Goal: Check status: Check status

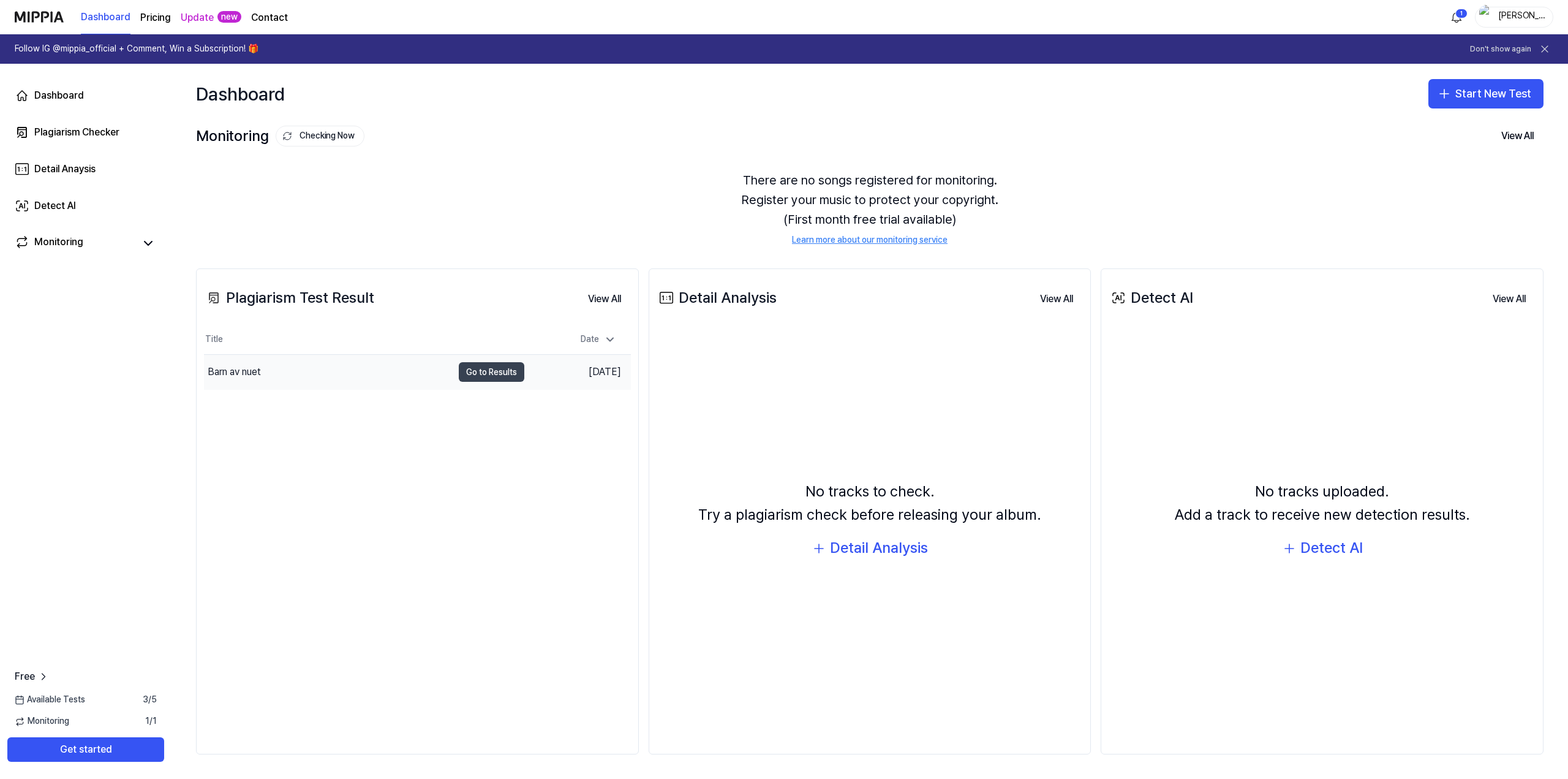
click at [511, 371] on button "Go to Results" at bounding box center [491, 372] width 66 height 20
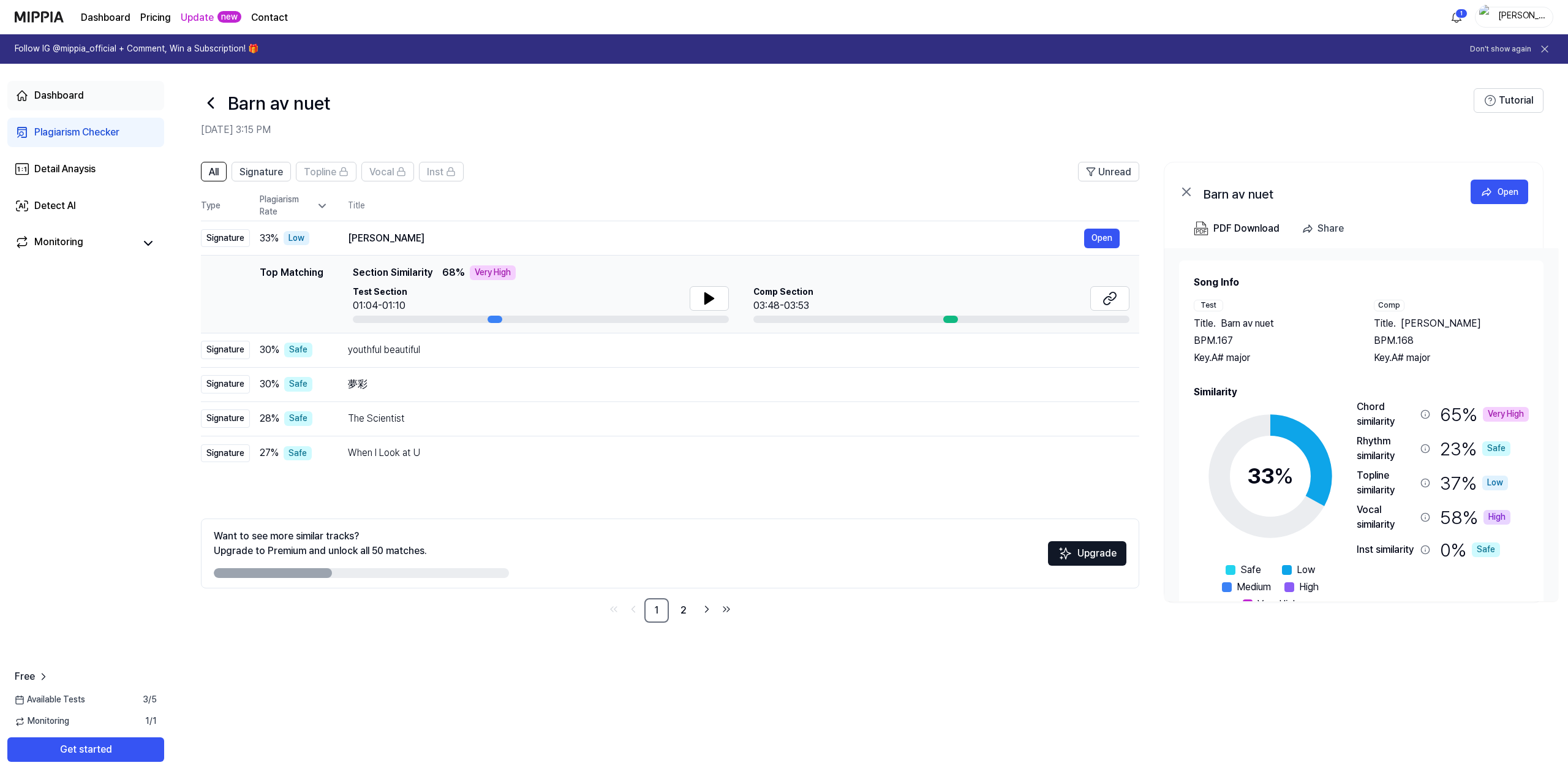
click at [108, 93] on link "Dashboard" at bounding box center [86, 95] width 157 height 29
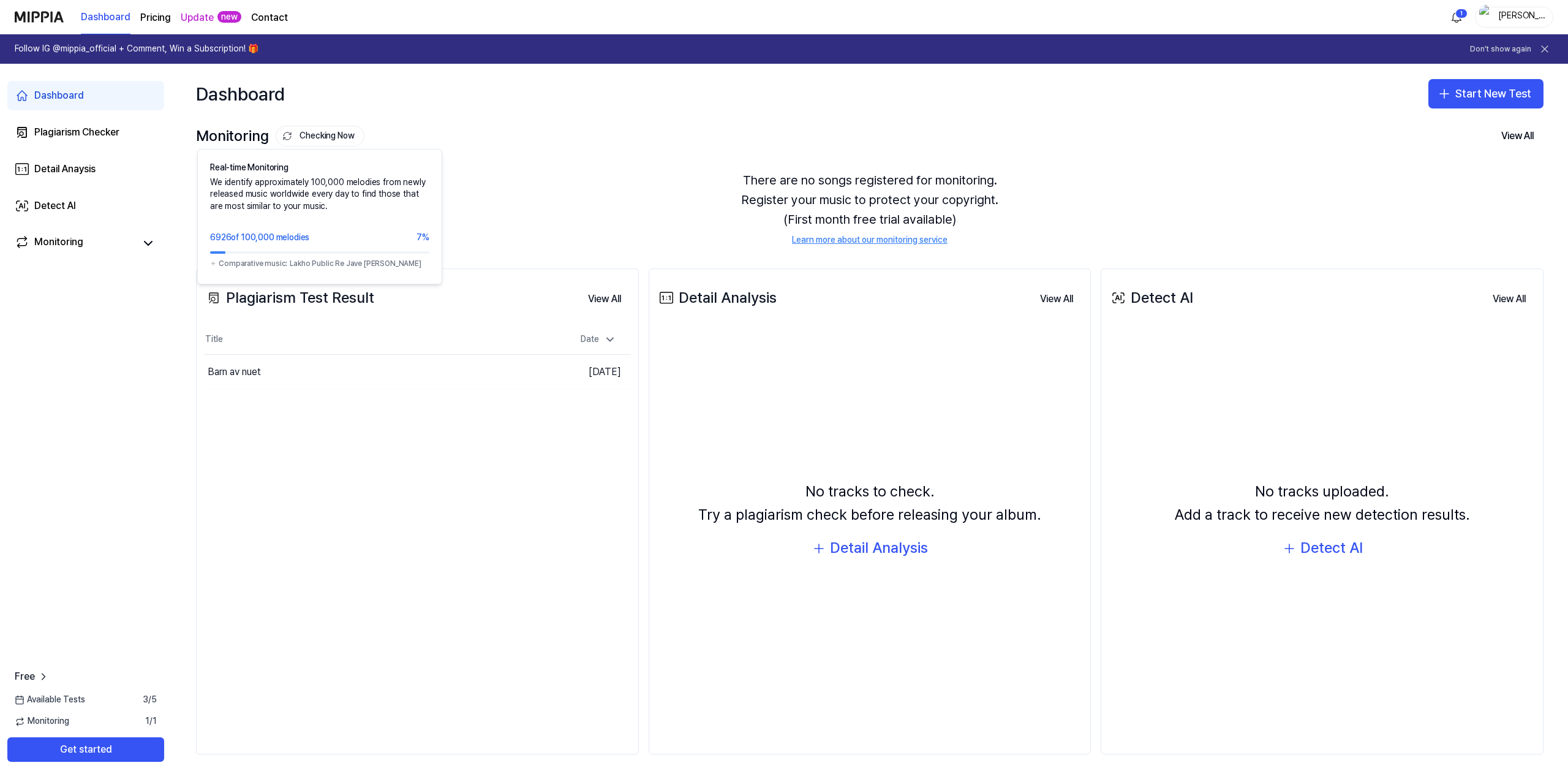
click at [301, 140] on button "Checking Now" at bounding box center [320, 136] width 89 height 21
click at [144, 243] on icon at bounding box center [148, 244] width 15 height 15
click at [143, 241] on icon at bounding box center [148, 244] width 15 height 15
click at [73, 246] on div "Monitoring" at bounding box center [58, 243] width 49 height 18
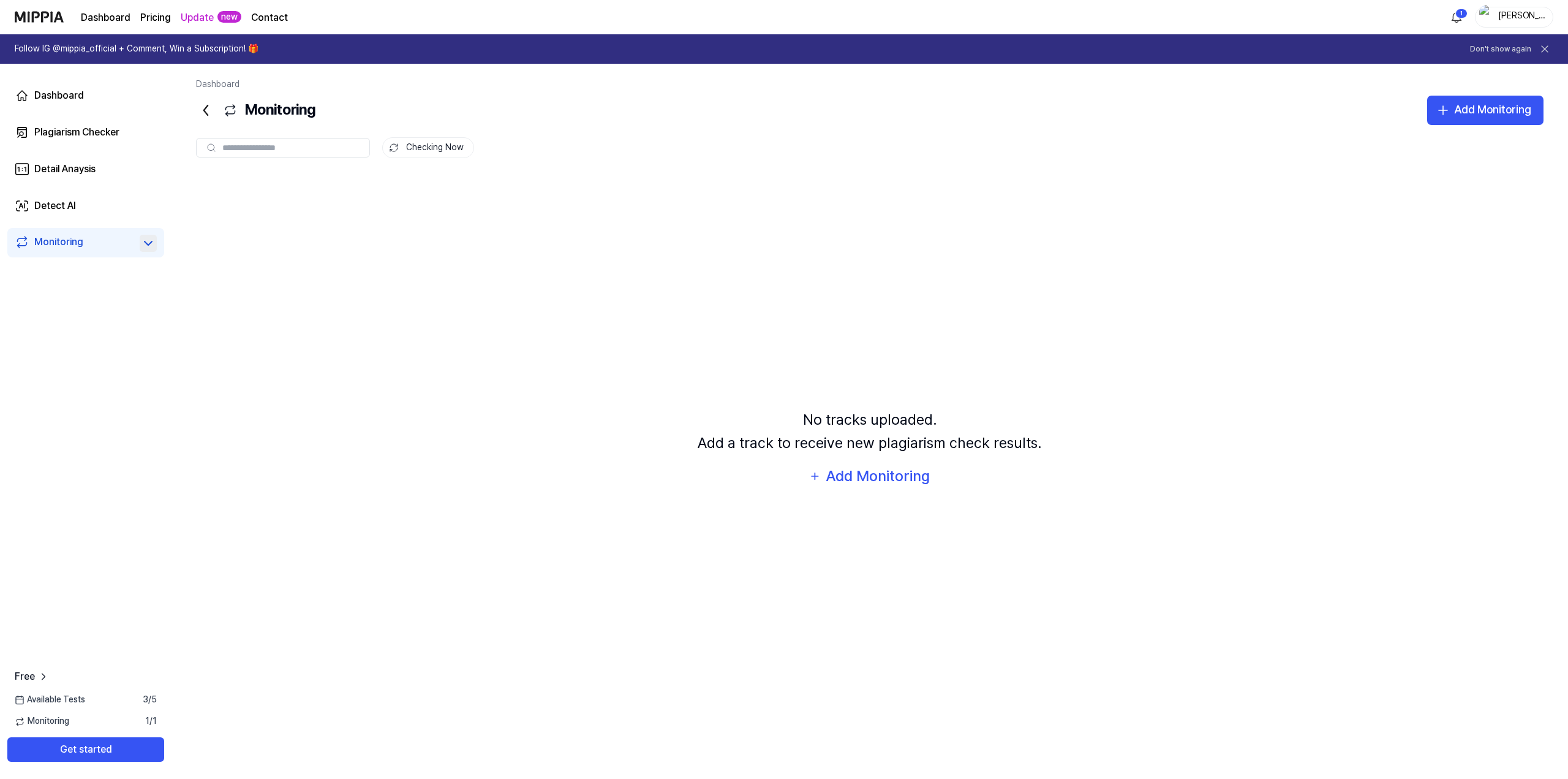
click at [327, 151] on input "text" at bounding box center [293, 147] width 140 height 11
click at [690, 135] on div "Checking Now" at bounding box center [869, 137] width 1347 height 24
click at [1550, 46] on icon at bounding box center [1544, 48] width 13 height 13
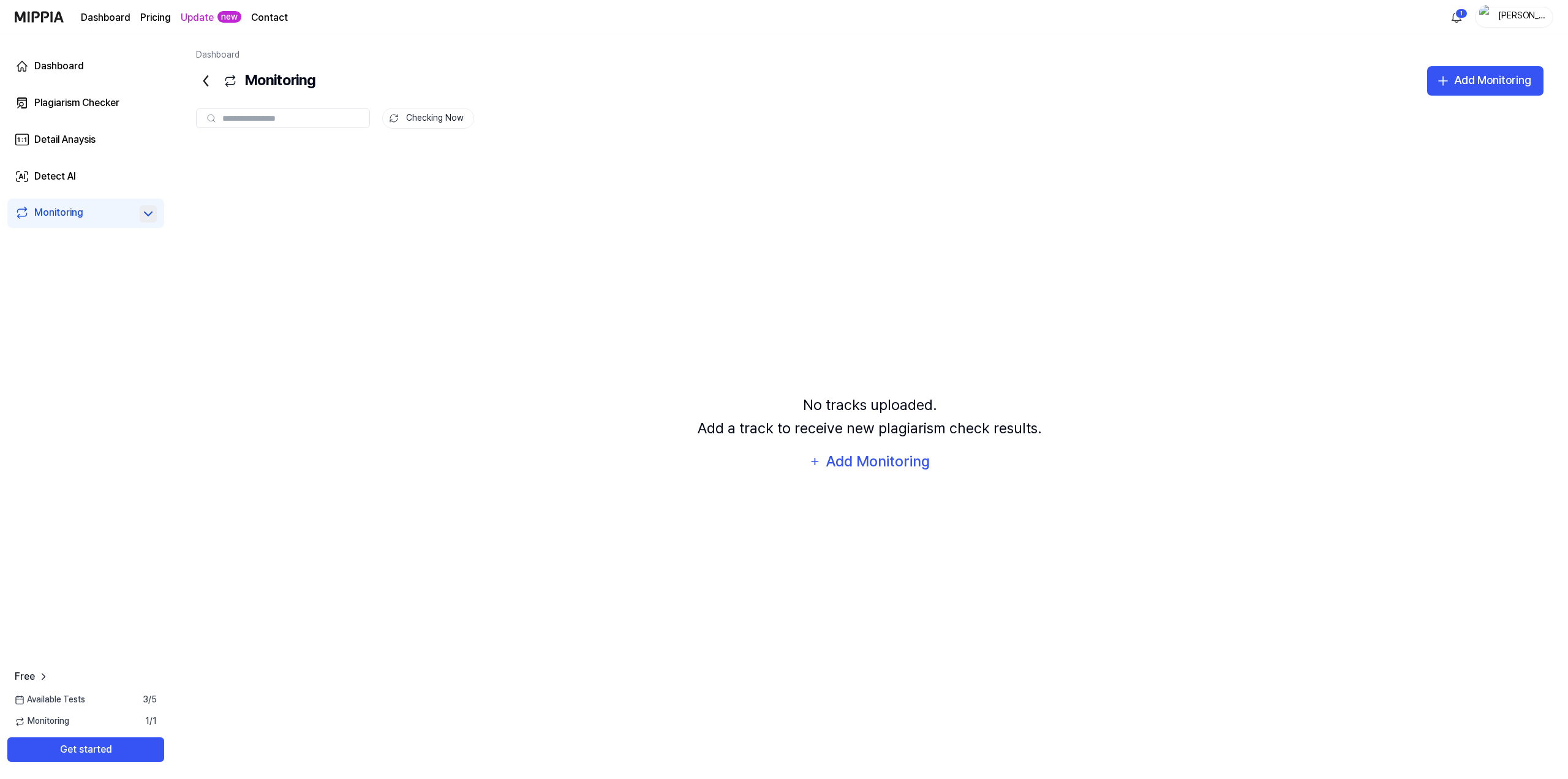
click at [123, 19] on link "Dashboard" at bounding box center [106, 18] width 50 height 15
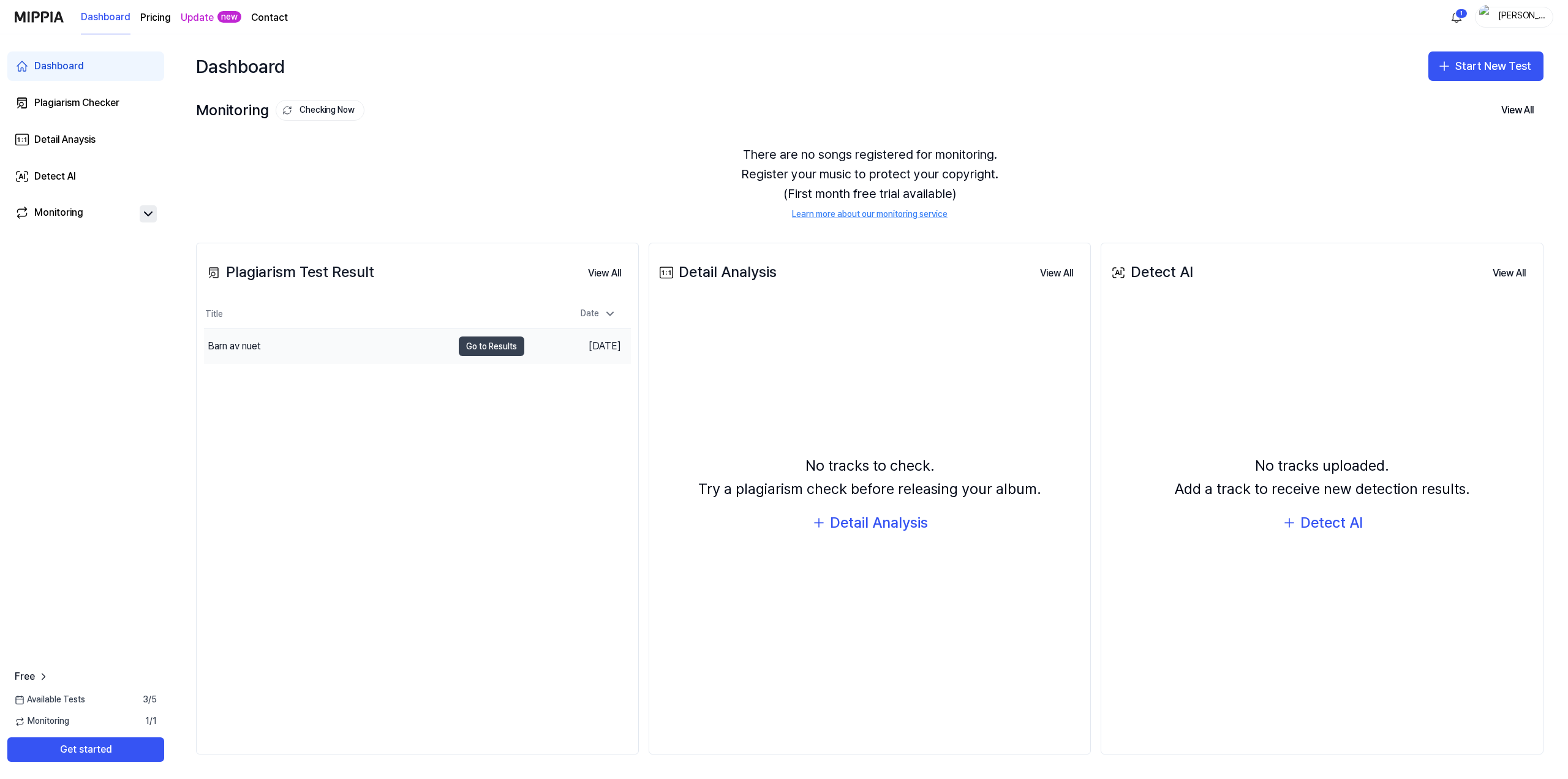
click at [495, 348] on button "Go to Results" at bounding box center [491, 346] width 66 height 20
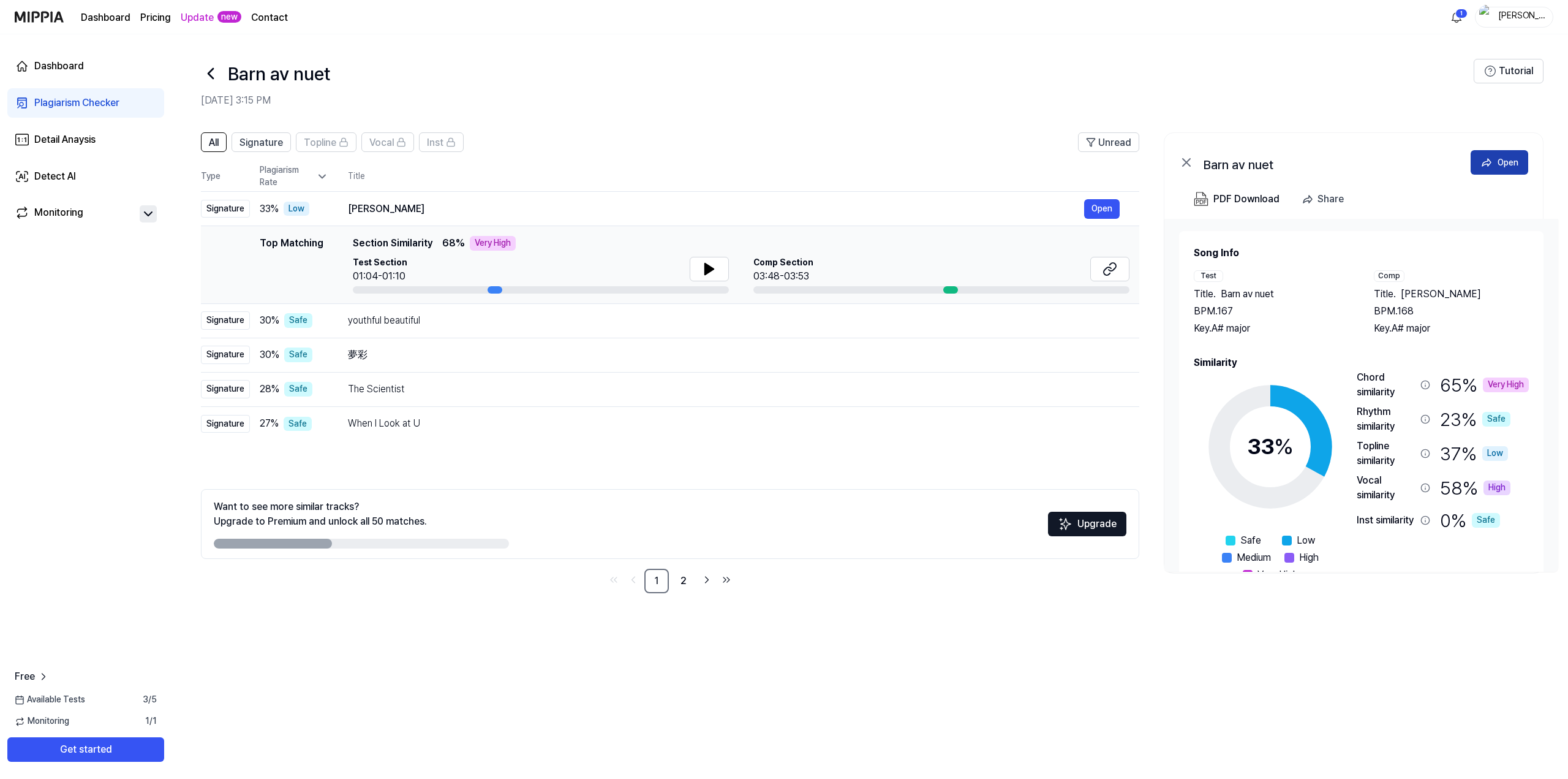
click at [1514, 163] on div "Open" at bounding box center [1507, 163] width 21 height 13
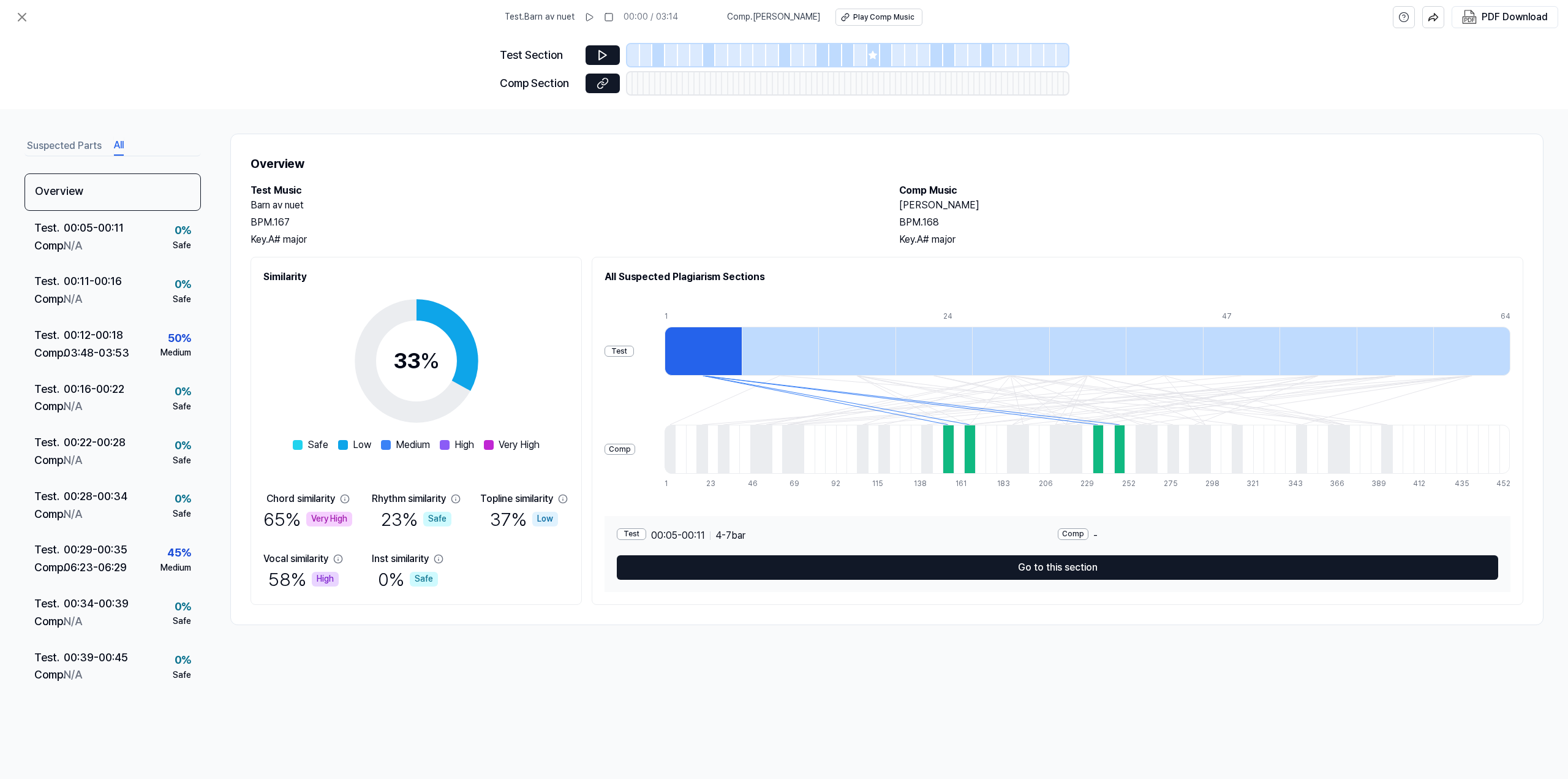
click at [117, 149] on button "All" at bounding box center [119, 146] width 10 height 20
click at [20, 15] on icon at bounding box center [22, 17] width 8 height 8
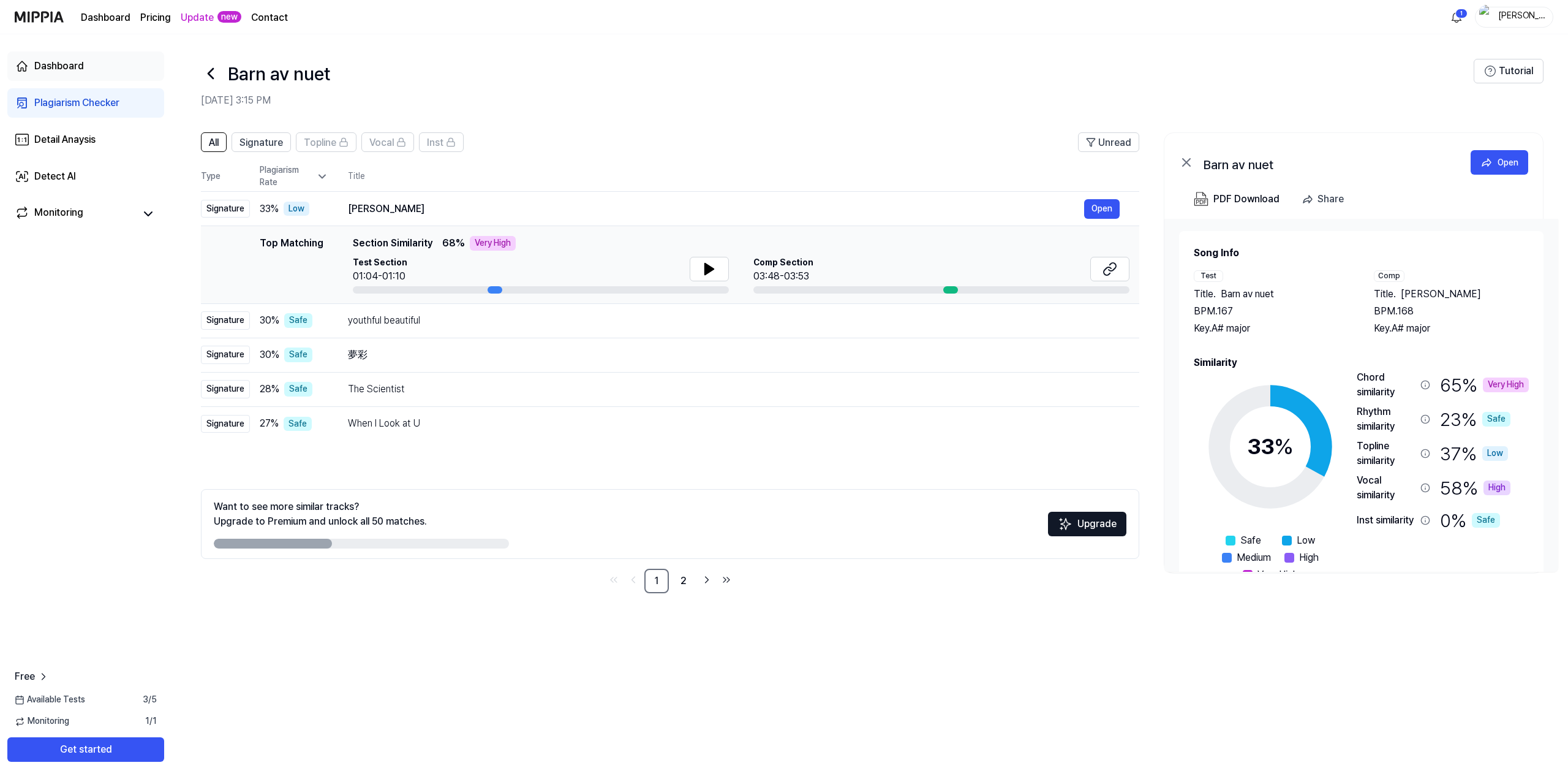
click at [61, 69] on div "Dashboard" at bounding box center [59, 67] width 50 height 15
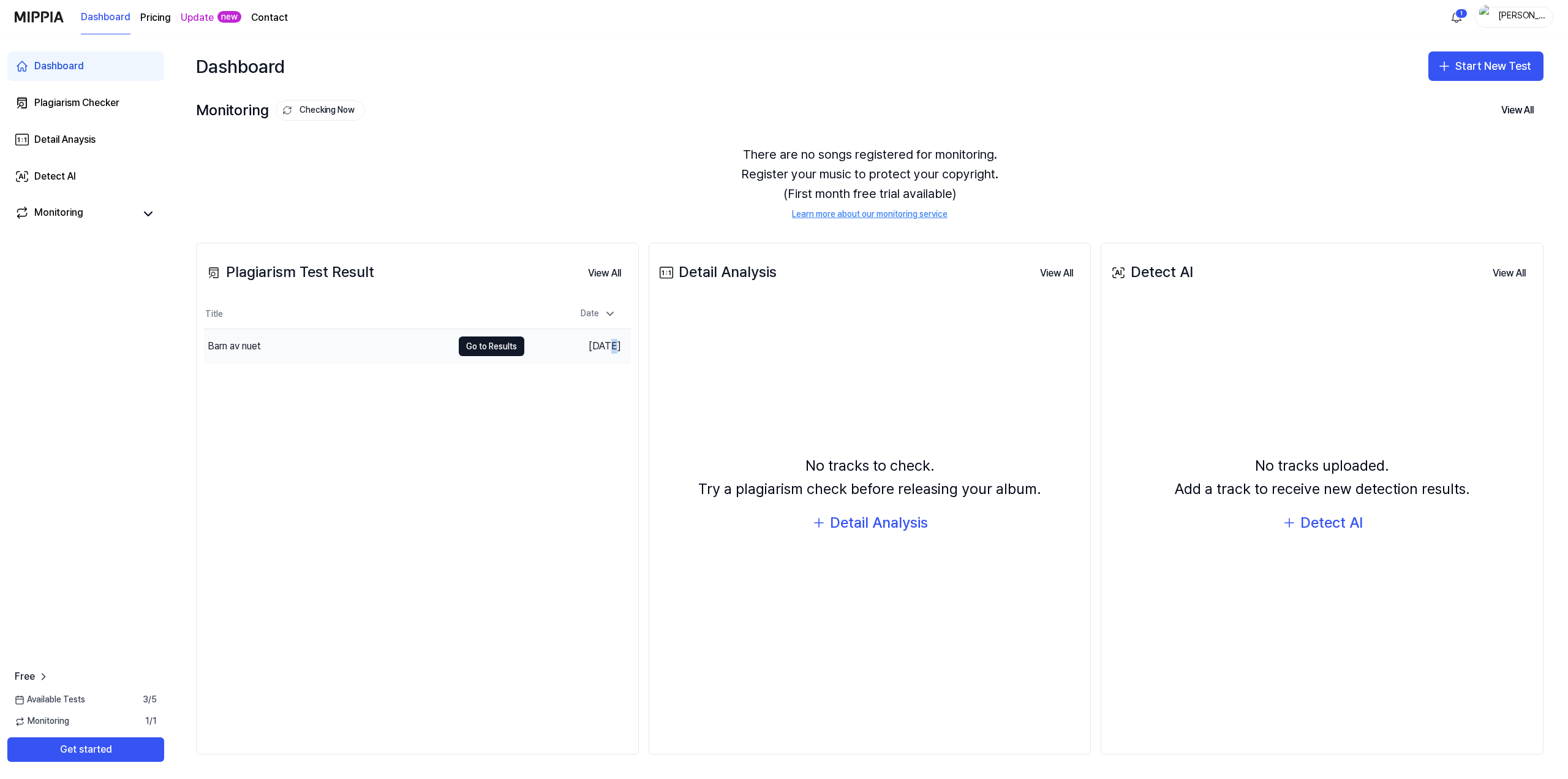
click at [587, 345] on td "[DATE]" at bounding box center [578, 347] width 107 height 35
click at [612, 348] on td "[DATE]" at bounding box center [578, 347] width 107 height 35
click at [255, 345] on div "Barn av nuet" at bounding box center [234, 346] width 53 height 15
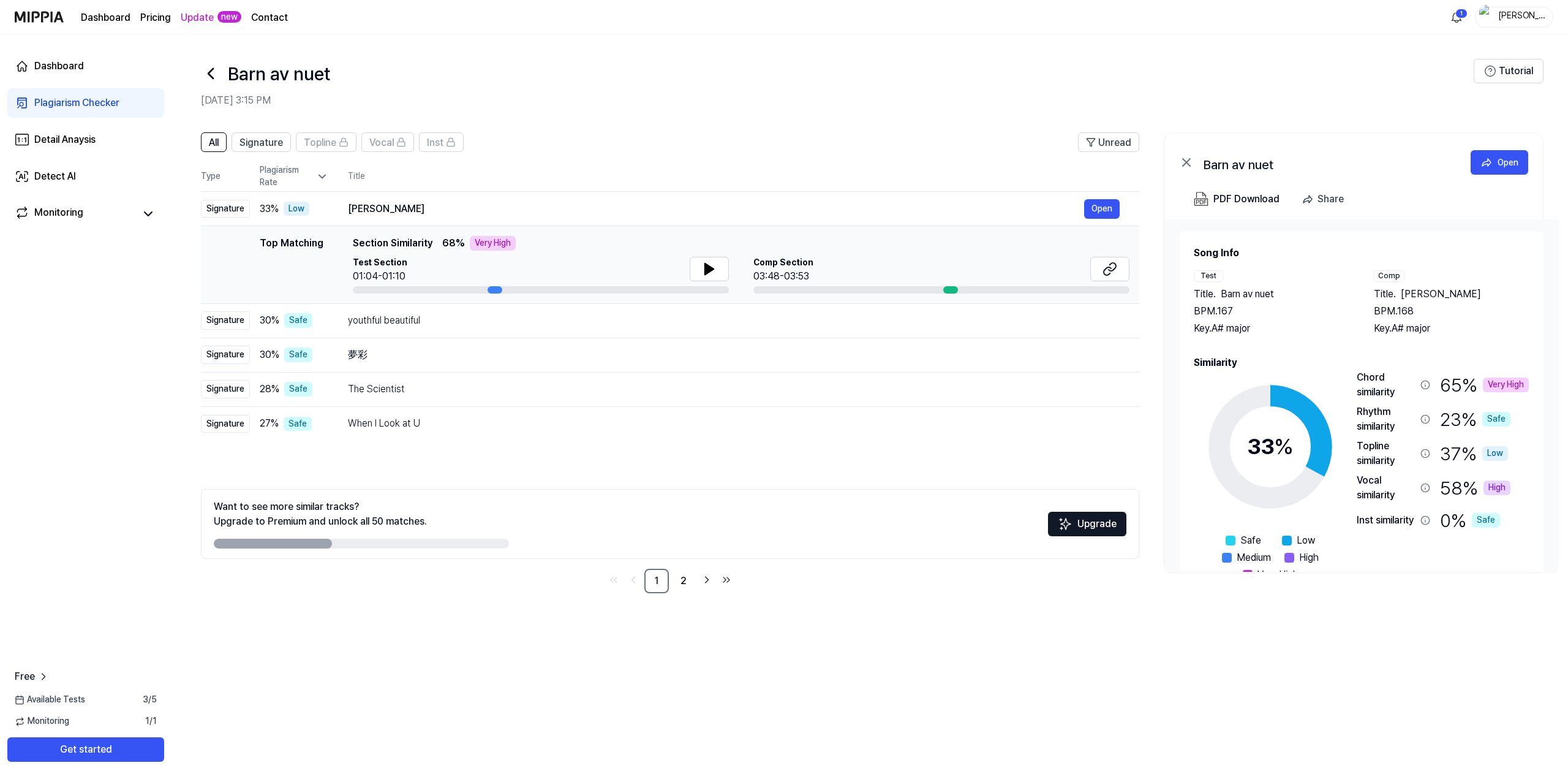
click at [216, 73] on icon at bounding box center [211, 73] width 20 height 20
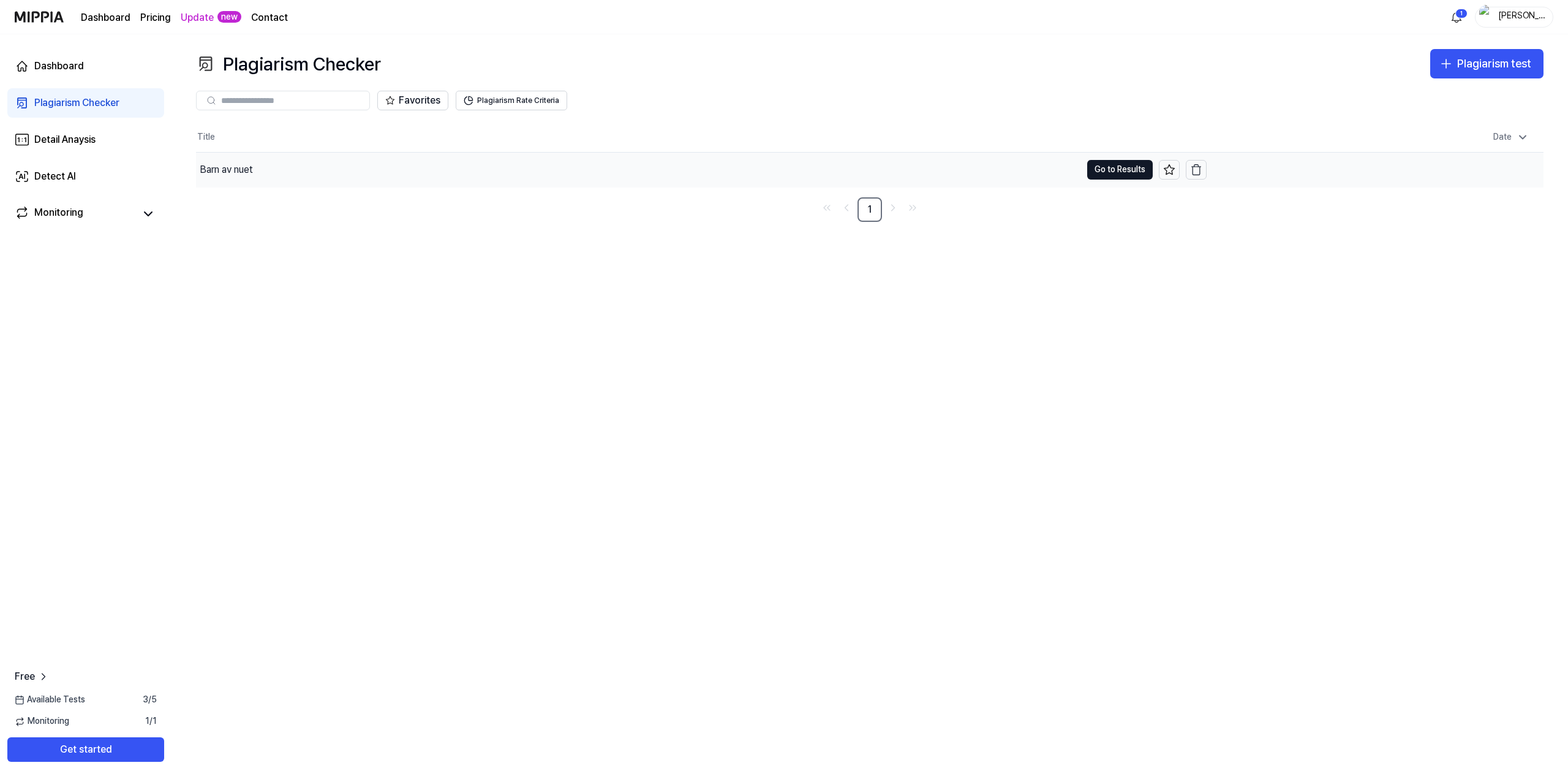
drag, startPoint x: 271, startPoint y: 172, endPoint x: 254, endPoint y: 167, distance: 17.7
click at [253, 167] on div "Barn av nuet" at bounding box center [226, 170] width 53 height 15
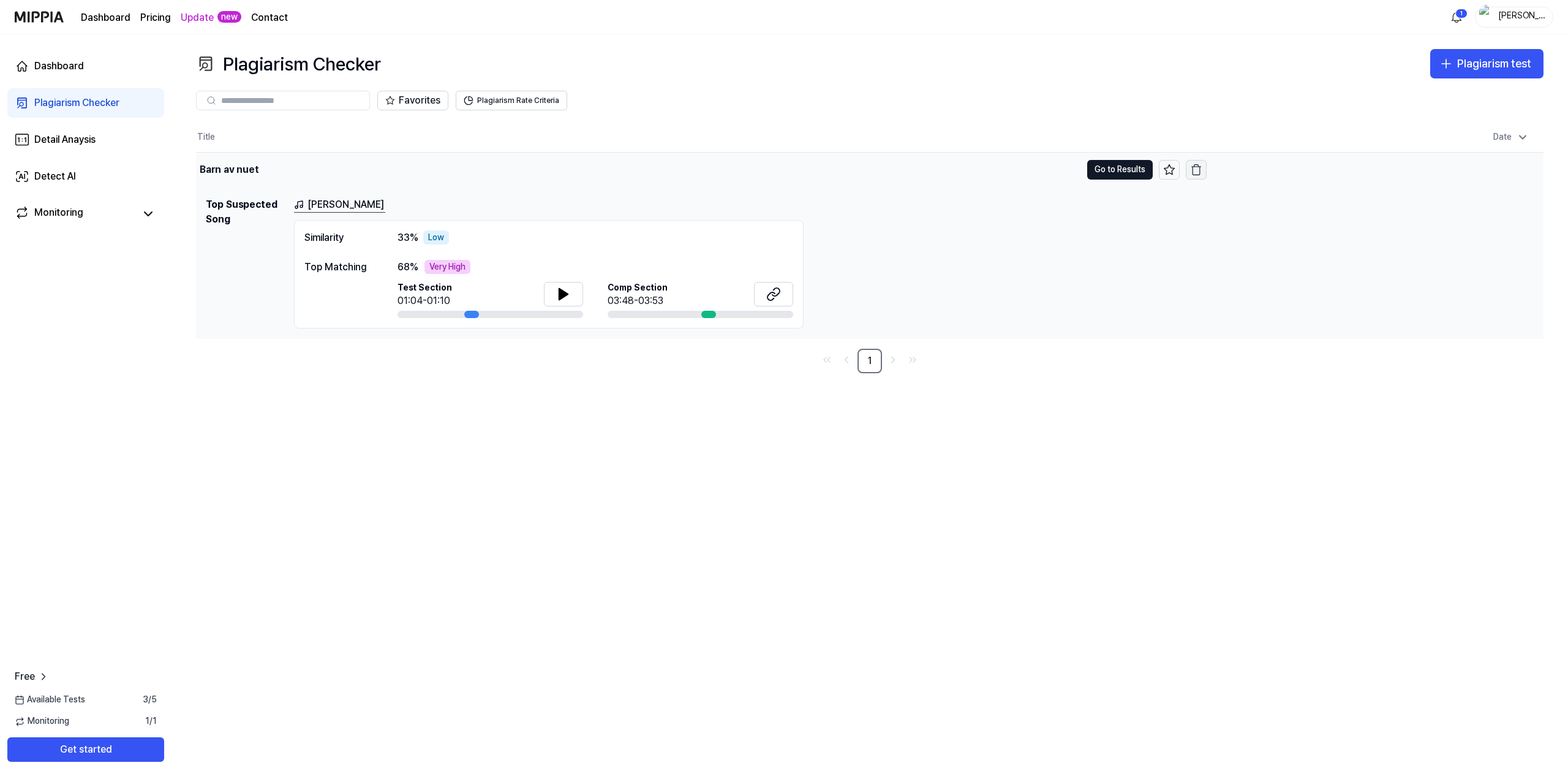
click at [1200, 174] on icon "button" at bounding box center [1195, 169] width 13 height 13
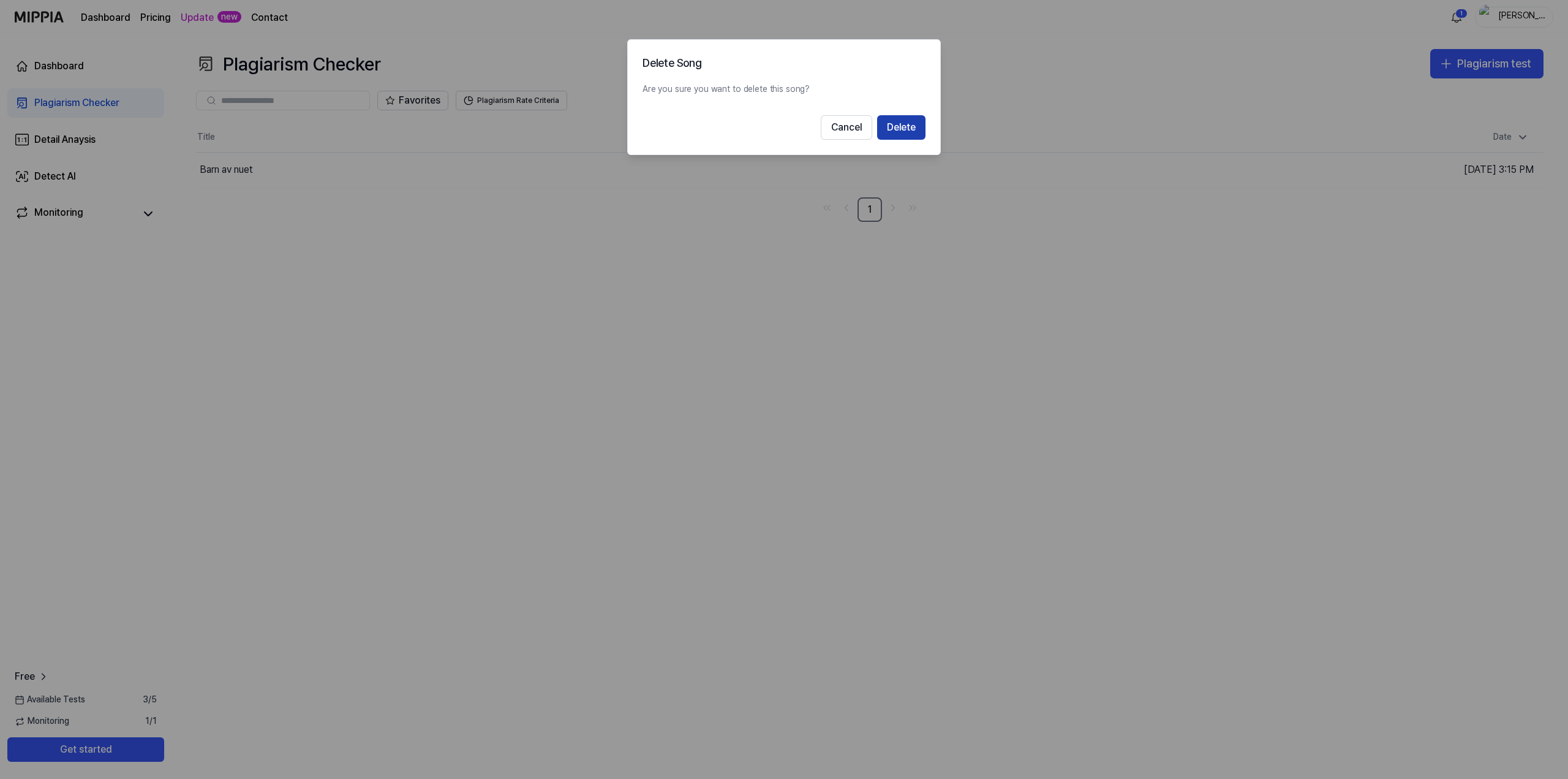
click at [899, 128] on button "Delete" at bounding box center [901, 127] width 48 height 24
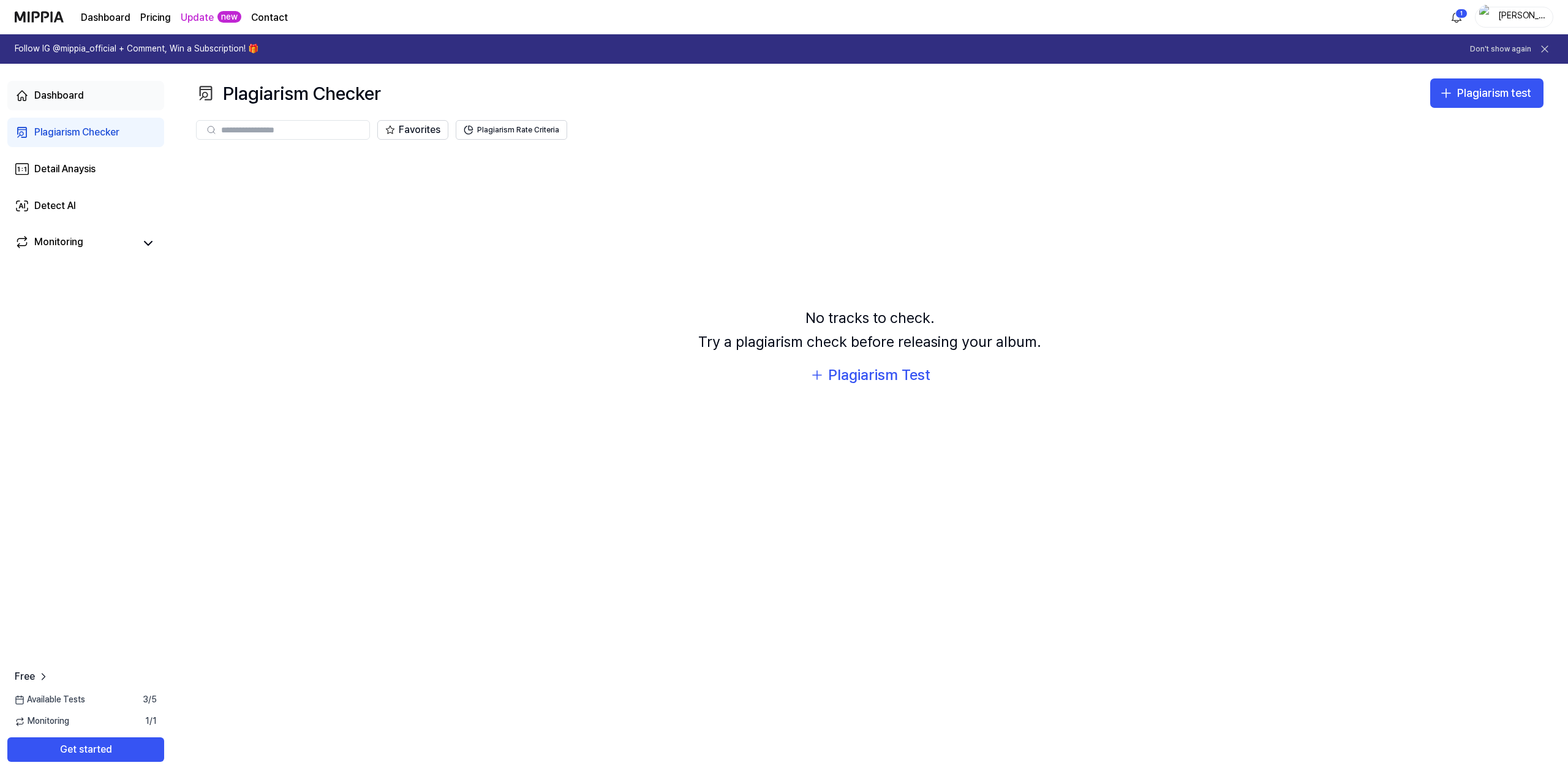
click at [73, 101] on div "Dashboard" at bounding box center [59, 96] width 50 height 15
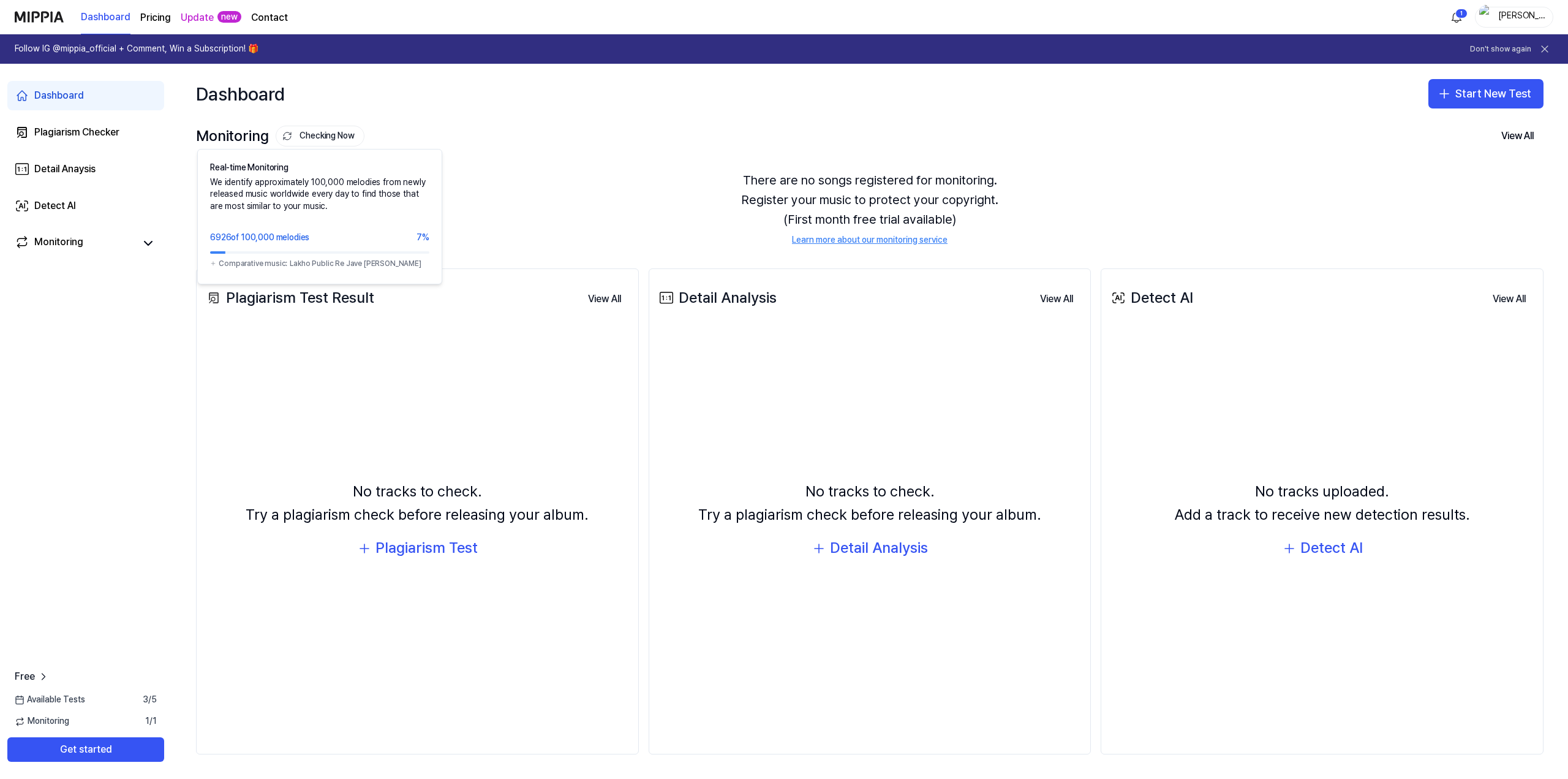
click at [324, 133] on button "Checking Now" at bounding box center [320, 136] width 89 height 21
click at [322, 133] on button "Checking Now" at bounding box center [320, 136] width 89 height 21
click at [234, 133] on div "Monitoring Checking Now" at bounding box center [280, 136] width 168 height 23
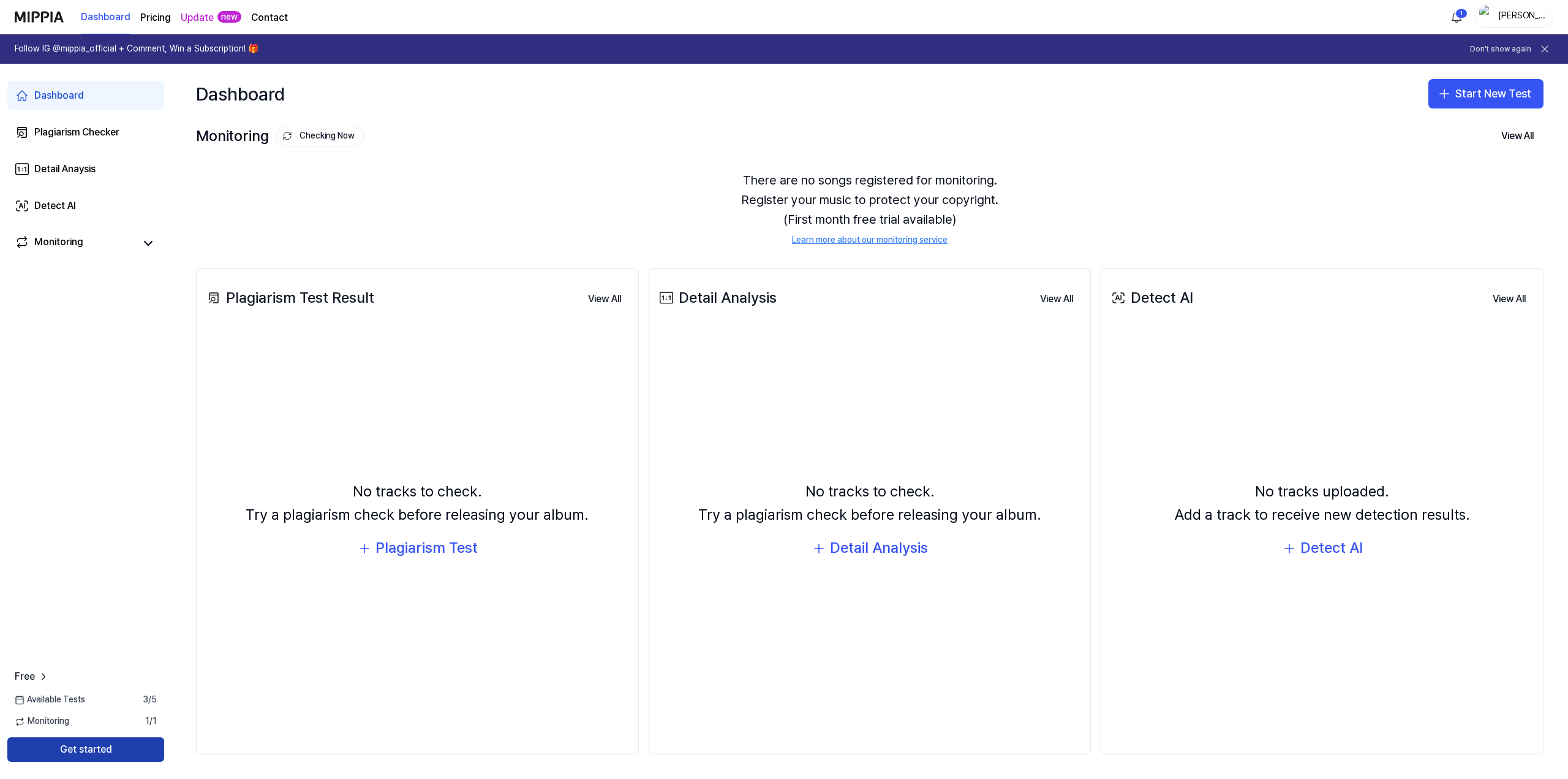
click at [101, 745] on button "Get started" at bounding box center [86, 749] width 157 height 24
